Goal: Task Accomplishment & Management: Use online tool/utility

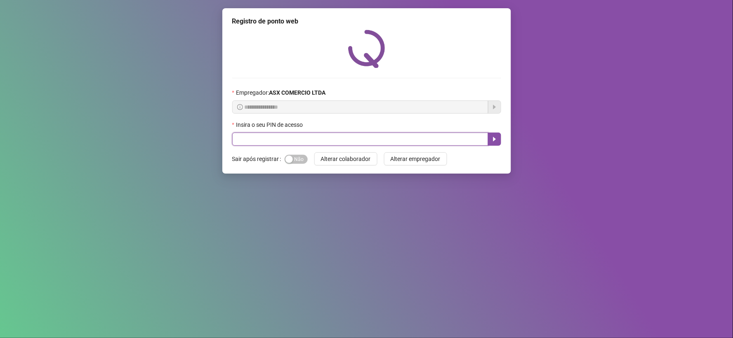
click at [327, 145] on input "text" at bounding box center [360, 139] width 256 height 13
type input "*****"
click at [493, 139] on icon "caret-right" at bounding box center [494, 139] width 7 height 7
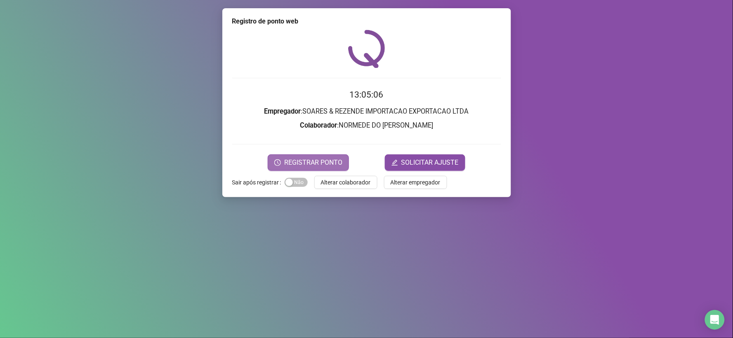
click at [336, 157] on button "REGISTRAR PONTO" at bounding box center [308, 163] width 81 height 16
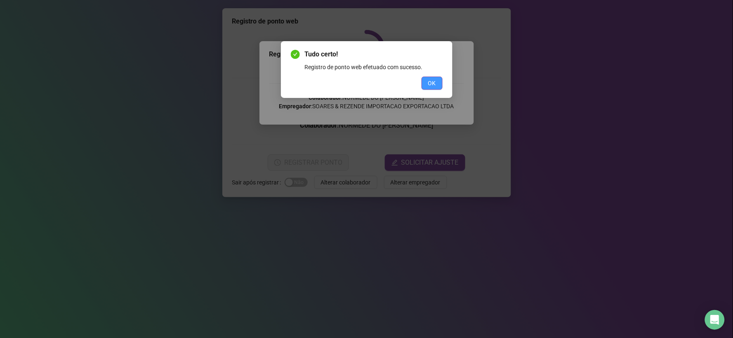
click at [427, 79] on button "OK" at bounding box center [431, 83] width 21 height 13
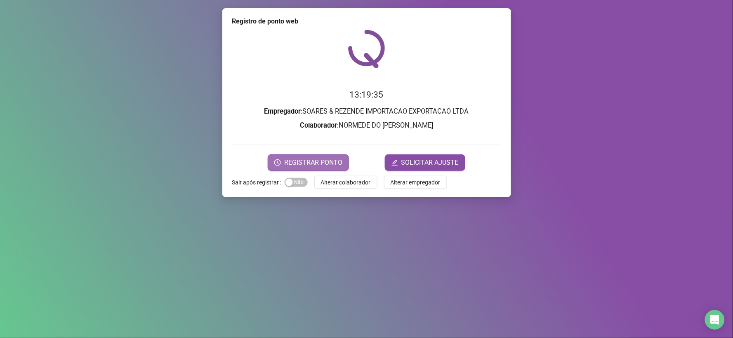
click at [315, 155] on button "REGISTRAR PONTO" at bounding box center [308, 163] width 81 height 16
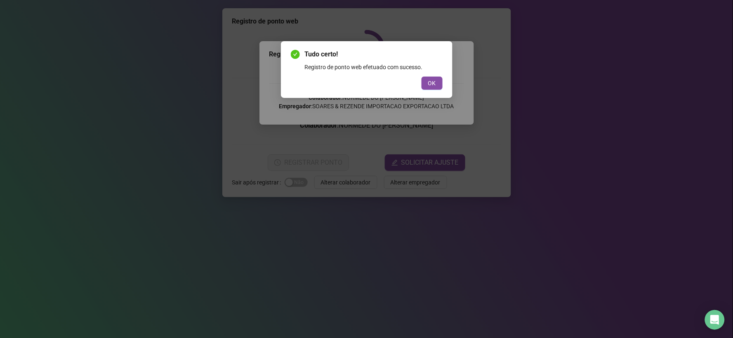
click at [601, 92] on div "Tudo certo! Registro de ponto web efetuado com sucesso. OK" at bounding box center [366, 169] width 733 height 338
click at [441, 84] on button "OK" at bounding box center [431, 83] width 21 height 13
